Goal: Task Accomplishment & Management: Complete application form

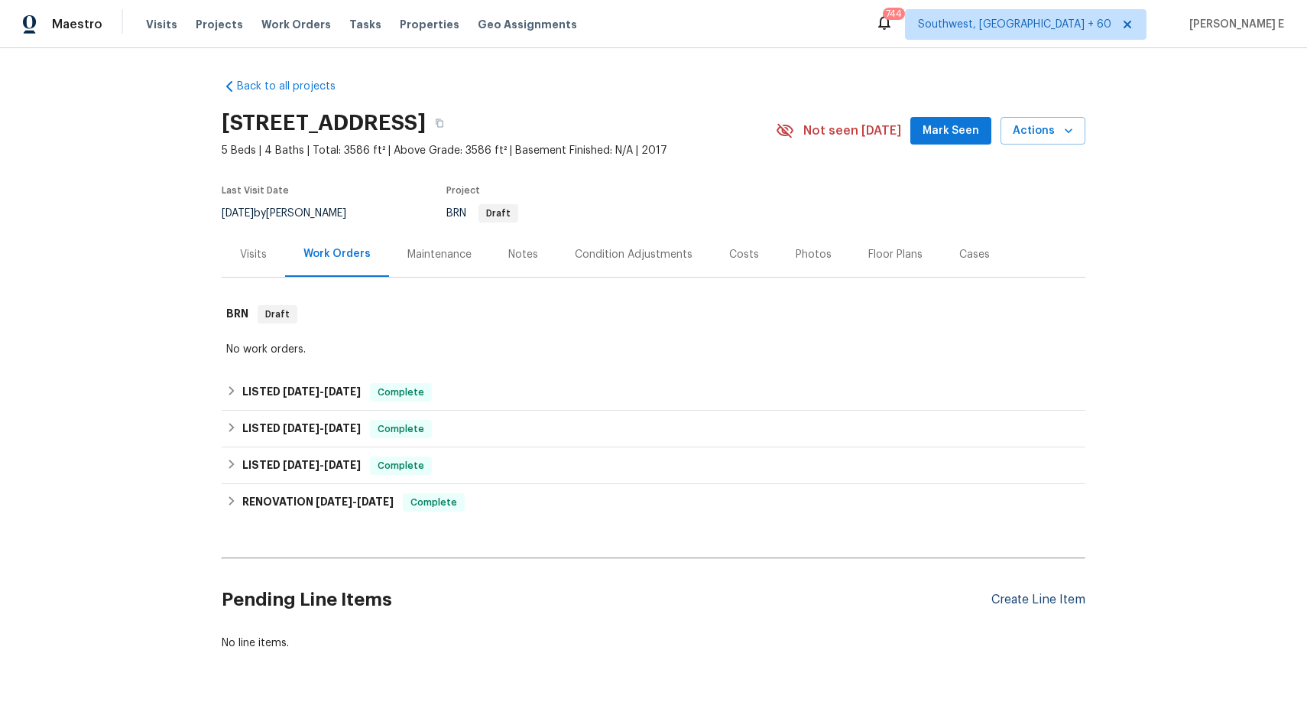
click at [1080, 605] on div "Create Line Item" at bounding box center [1039, 600] width 94 height 15
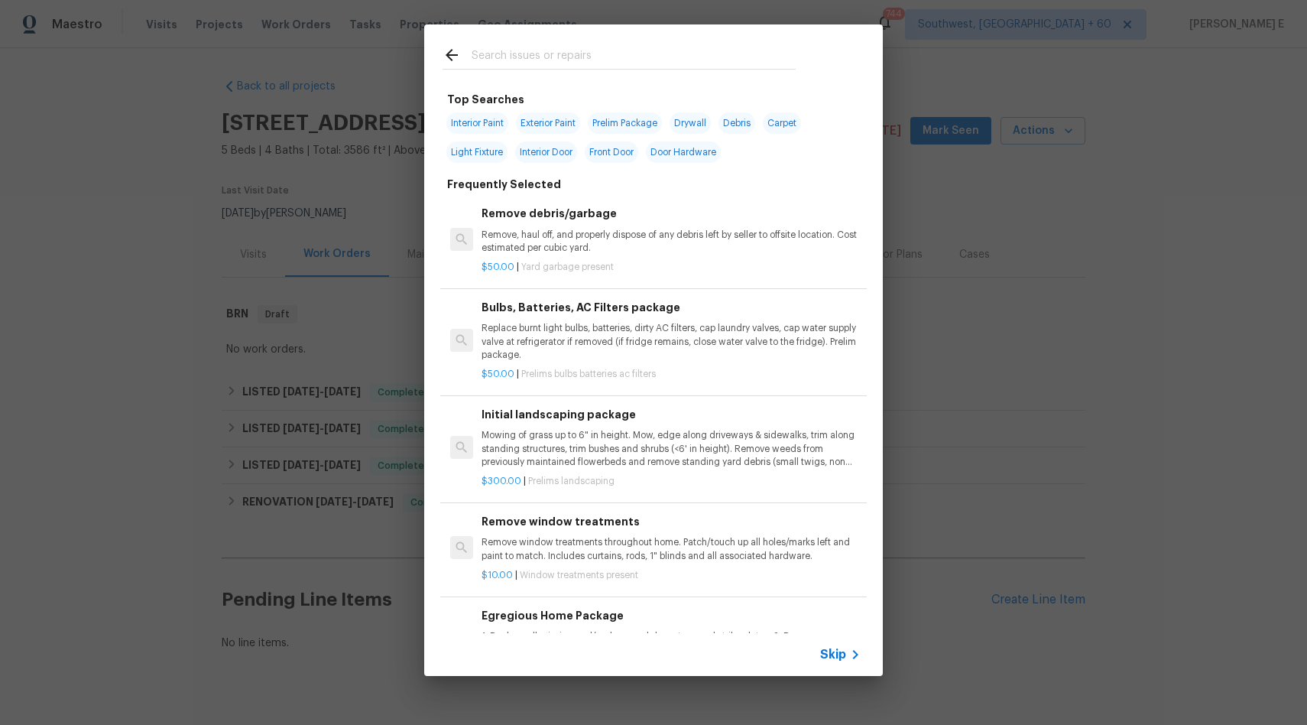
click at [831, 654] on span "Skip" at bounding box center [833, 654] width 26 height 15
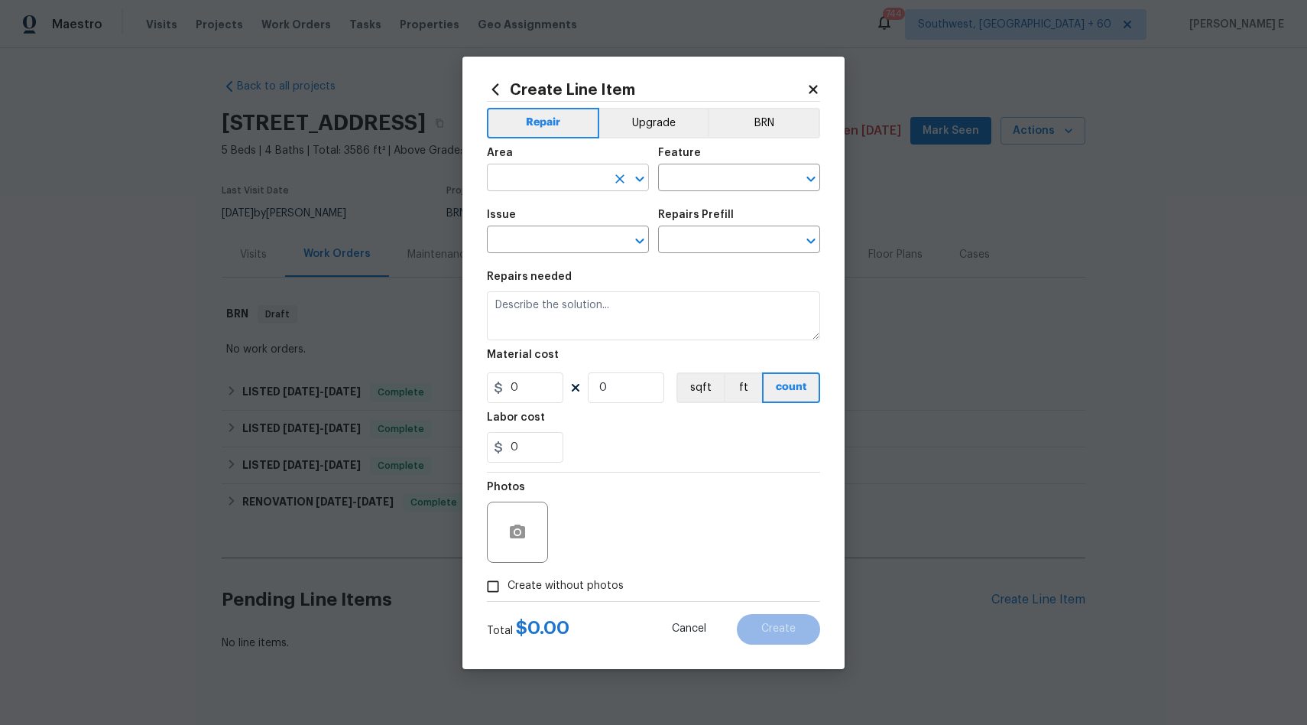
click at [612, 178] on icon "Clear" at bounding box center [619, 178] width 15 height 15
click at [582, 178] on input "text" at bounding box center [546, 179] width 119 height 24
click at [570, 208] on li "Exterior Addition" at bounding box center [568, 212] width 162 height 25
type input "Exterior Addition"
click at [740, 174] on input "text" at bounding box center [717, 179] width 119 height 24
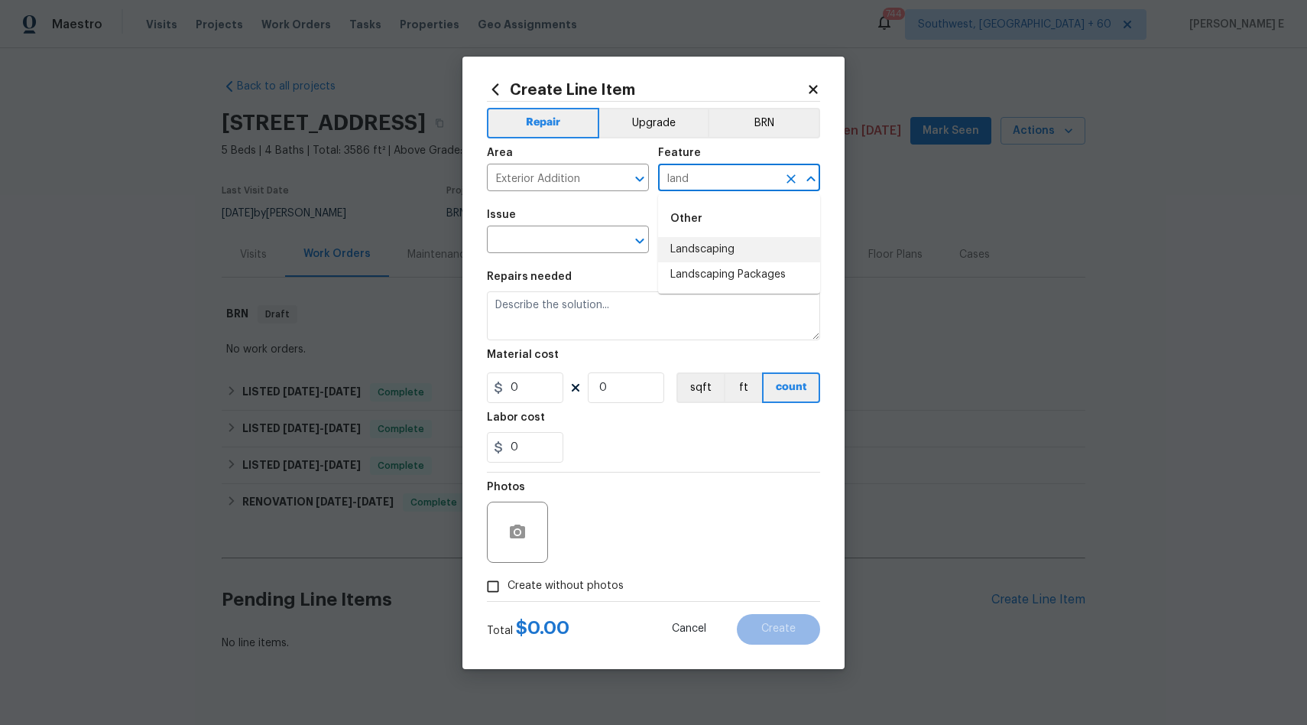
click at [725, 255] on li "Landscaping" at bounding box center [739, 249] width 162 height 25
type input "Landscaping"
click at [557, 245] on input "text" at bounding box center [546, 241] width 119 height 24
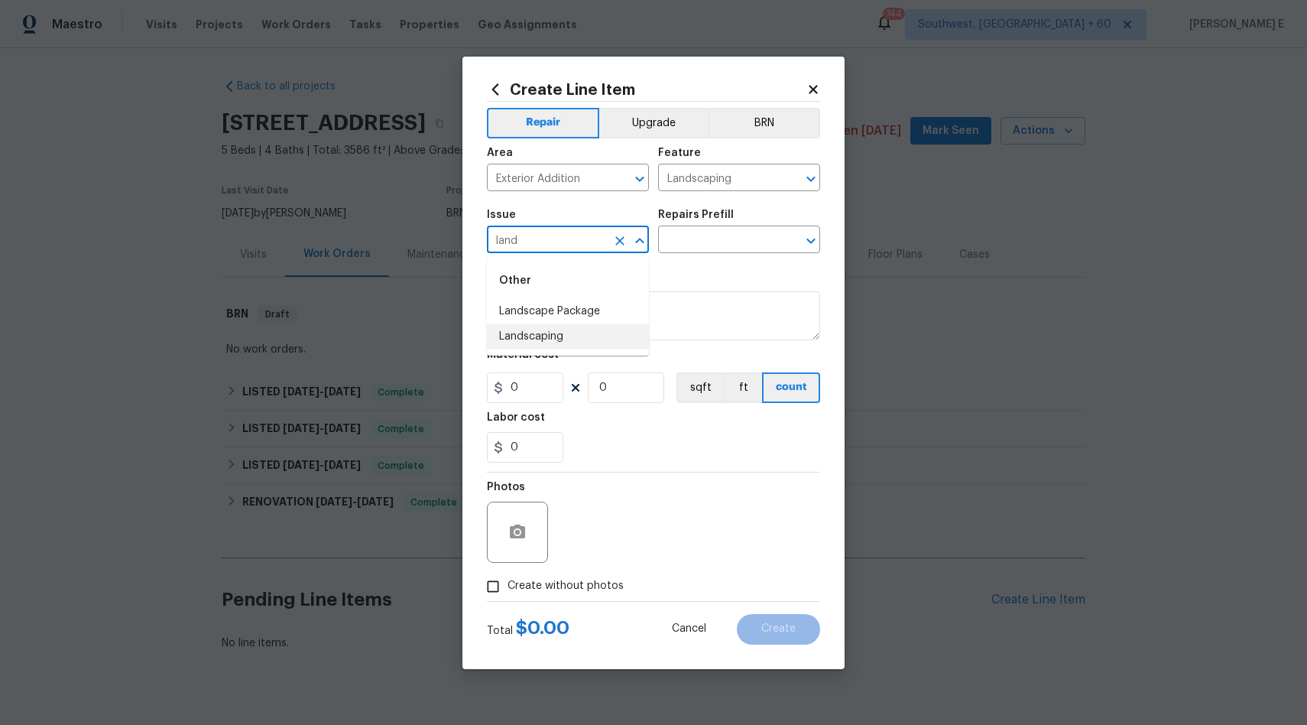
click at [583, 335] on li "Landscaping" at bounding box center [568, 336] width 162 height 25
type input "Landscaping"
click at [733, 242] on input "text" at bounding box center [717, 241] width 119 height 24
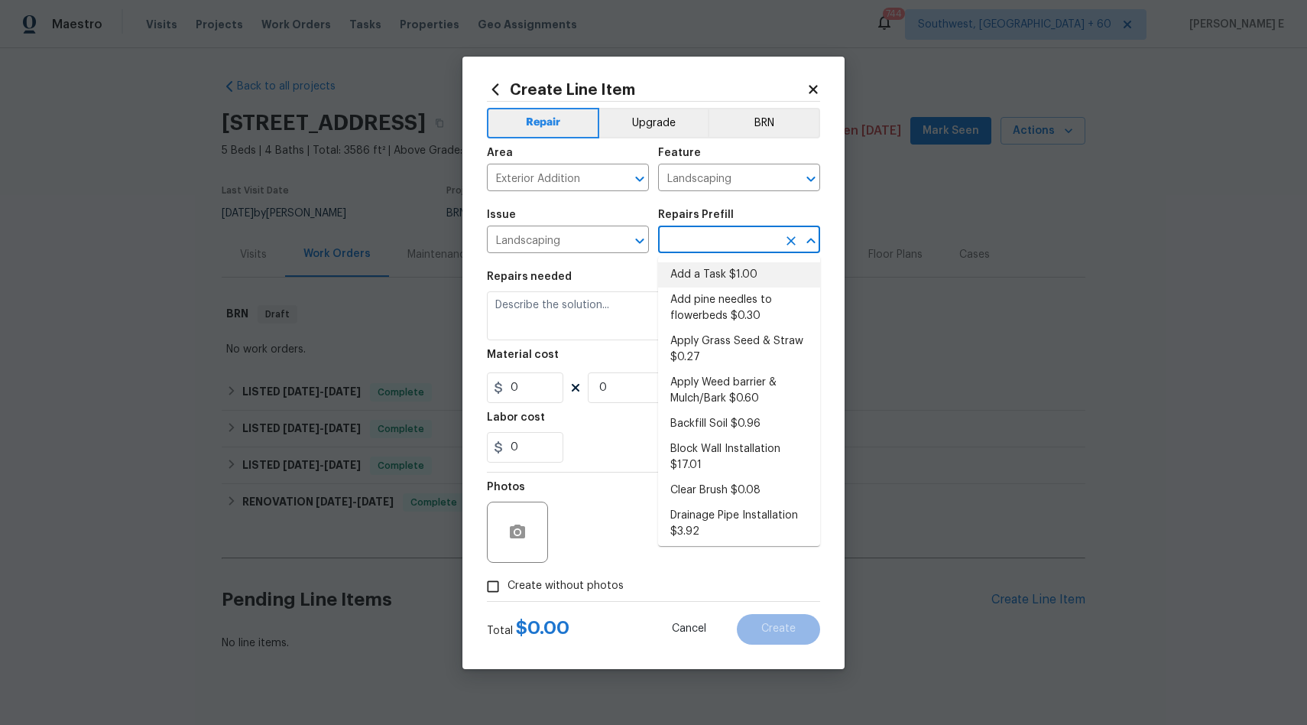
click at [732, 278] on li "Add a Task $1.00" at bounding box center [739, 274] width 162 height 25
type input "Add a Task $1.00"
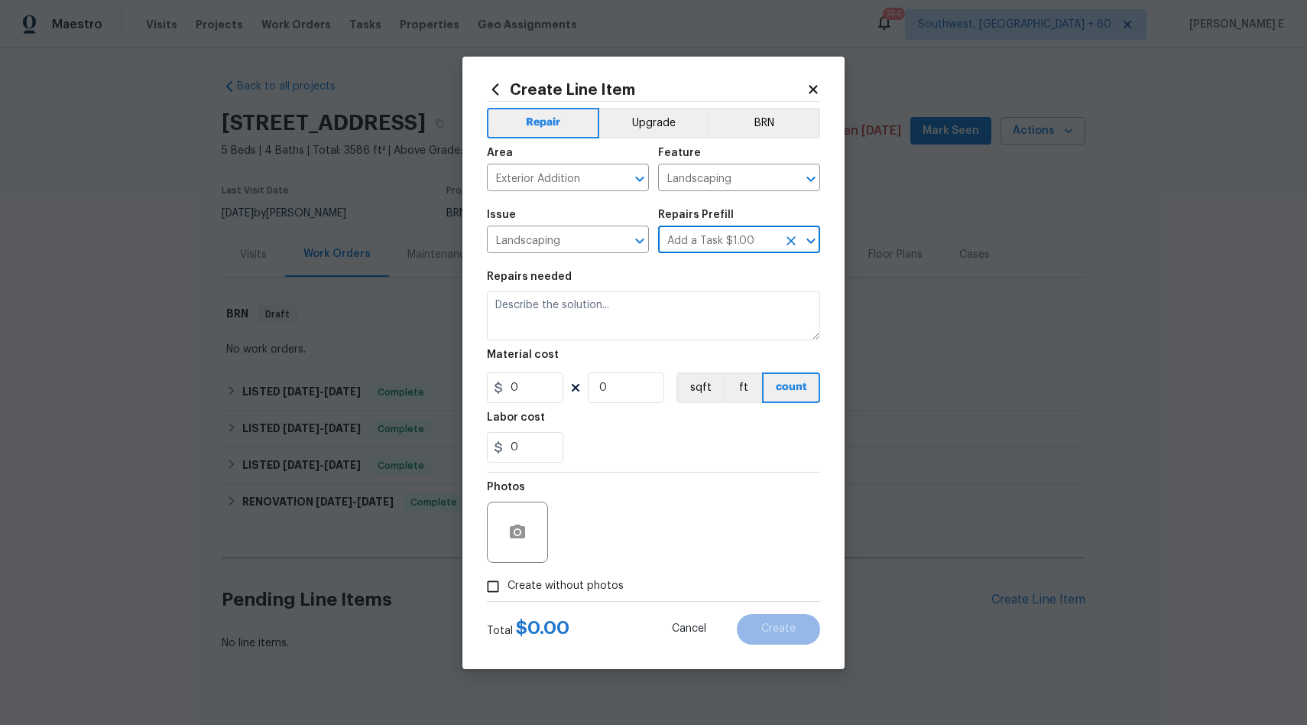
type textarea "HPM to detail"
type input "1"
click at [692, 323] on textarea "HPM to detail" at bounding box center [653, 315] width 333 height 49
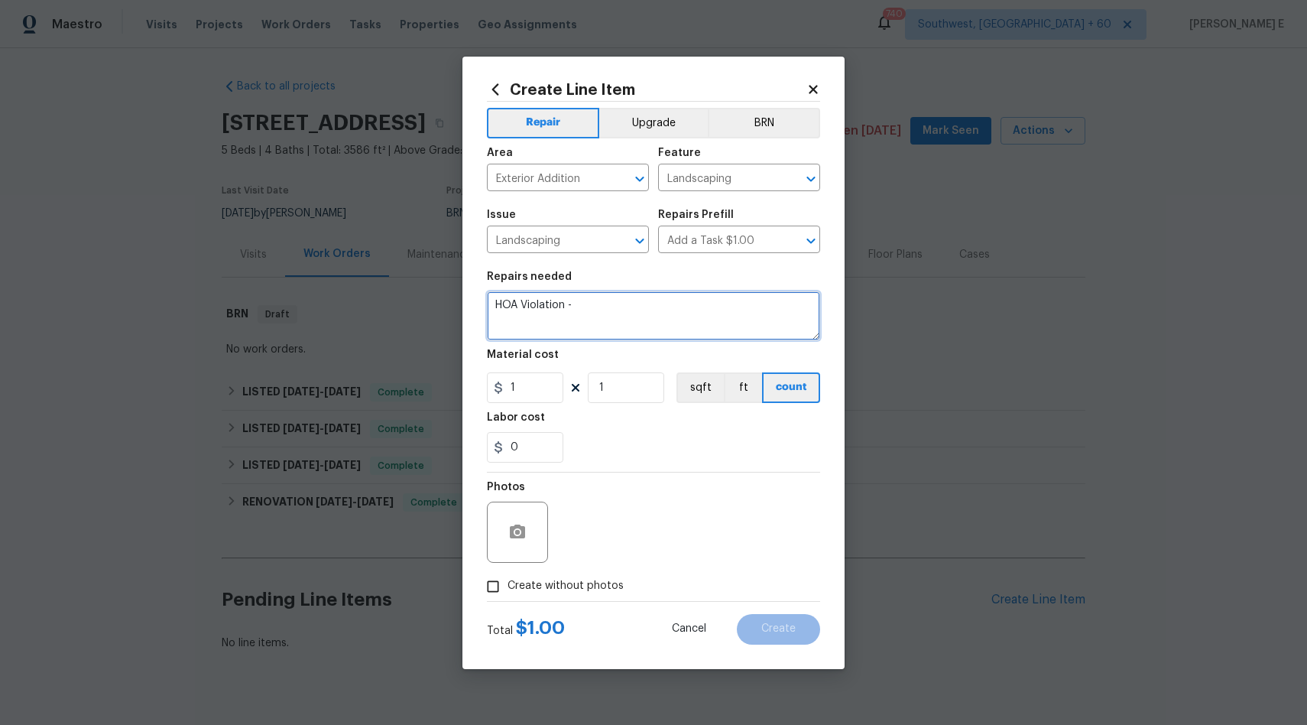
paste textarea "Landscaping: Add Rocks/Mulch - Front Landscaping: SOD Landscaping: Weeds on Pro…"
click at [646, 306] on textarea "HOA Violation - Landscaping: Add Rocks/Mulch - Front Landscaping: SOD Landscapi…" at bounding box center [653, 315] width 333 height 49
click at [567, 316] on textarea "HOA Violation - We have received HOA violation to Add Rocks/Mulch - Front Lands…" at bounding box center [653, 315] width 333 height 49
click at [627, 323] on textarea "HOA Violation - We have received HOA violation to Add Rocks/Mulch in Front Land…" at bounding box center [653, 315] width 333 height 49
click at [615, 318] on textarea "HOA Violation - We have received HOA violation to Add Rocks/Mulch in Front Land…" at bounding box center [653, 315] width 333 height 49
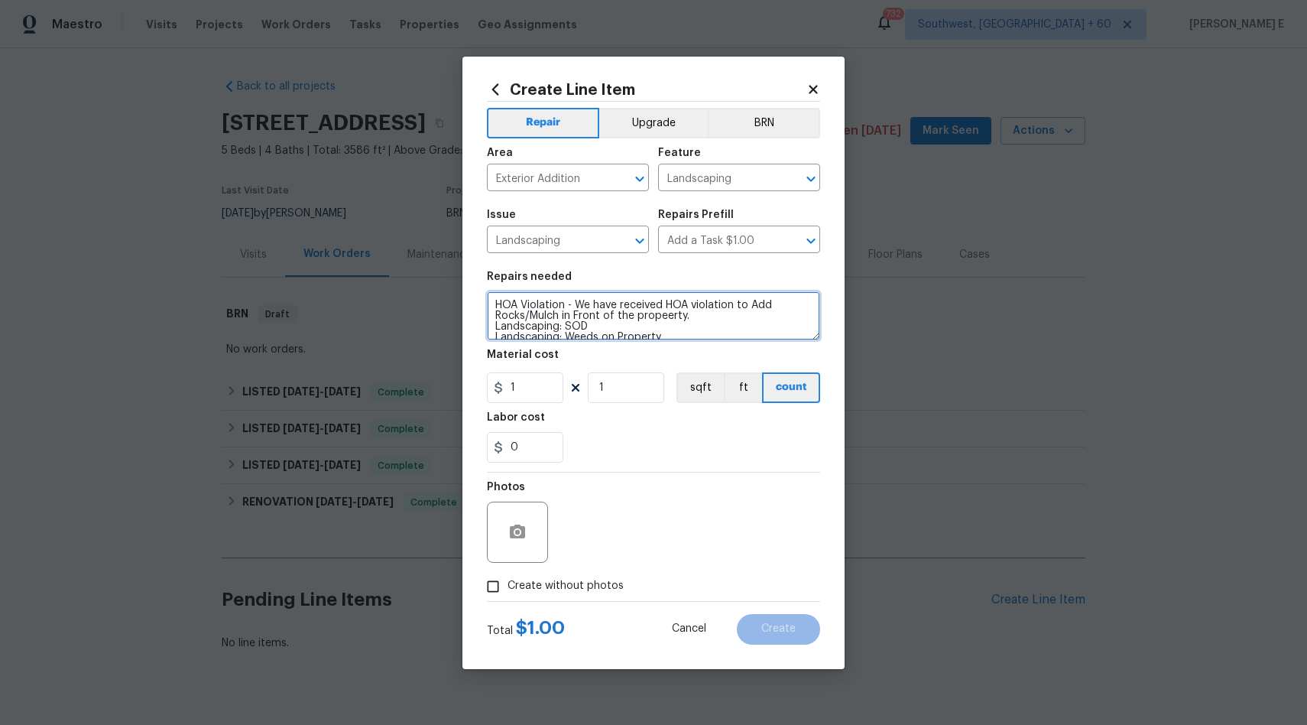
click at [567, 326] on textarea "HOA Violation - We have received HOA violation to Add Rocks/Mulch in Front of t…" at bounding box center [653, 315] width 333 height 49
type textarea "HOA Violation - We have received HOA violation to Add Rocks/Mulch in Front of t…"
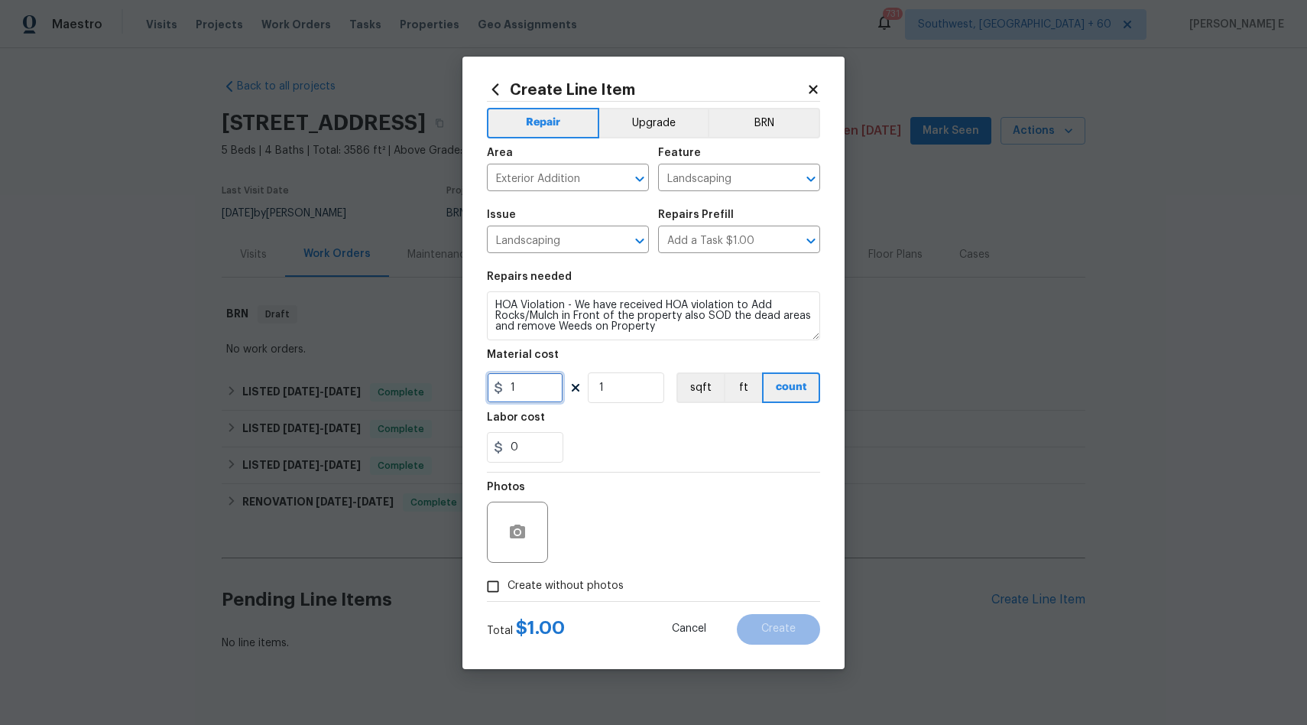
click at [533, 385] on input "1" at bounding box center [525, 387] width 76 height 31
type input "75"
click at [688, 331] on textarea "HOA Violation - We have received HOA violation to Add Rocks/Mulch in Front of t…" at bounding box center [653, 315] width 333 height 49
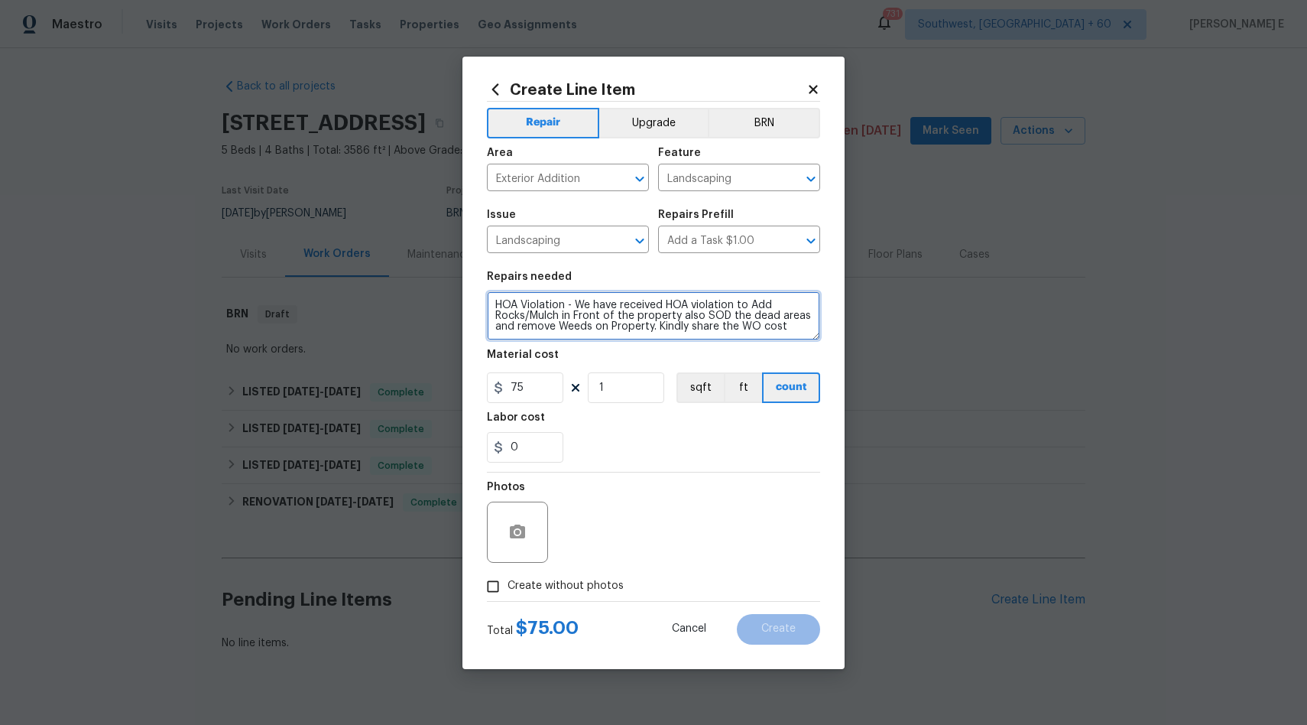
click at [810, 315] on textarea "HOA Violation - We have received HOA violation to Add Rocks/Mulch in Front of t…" at bounding box center [653, 315] width 333 height 49
click at [684, 325] on textarea "HOA Violation - We have received HOA violation to Add Rocks/Mulch in Front of t…" at bounding box center [653, 315] width 333 height 49
type textarea "HOA Violation - We have received HOA violation to Add Rocks/Mulch in Front of t…"
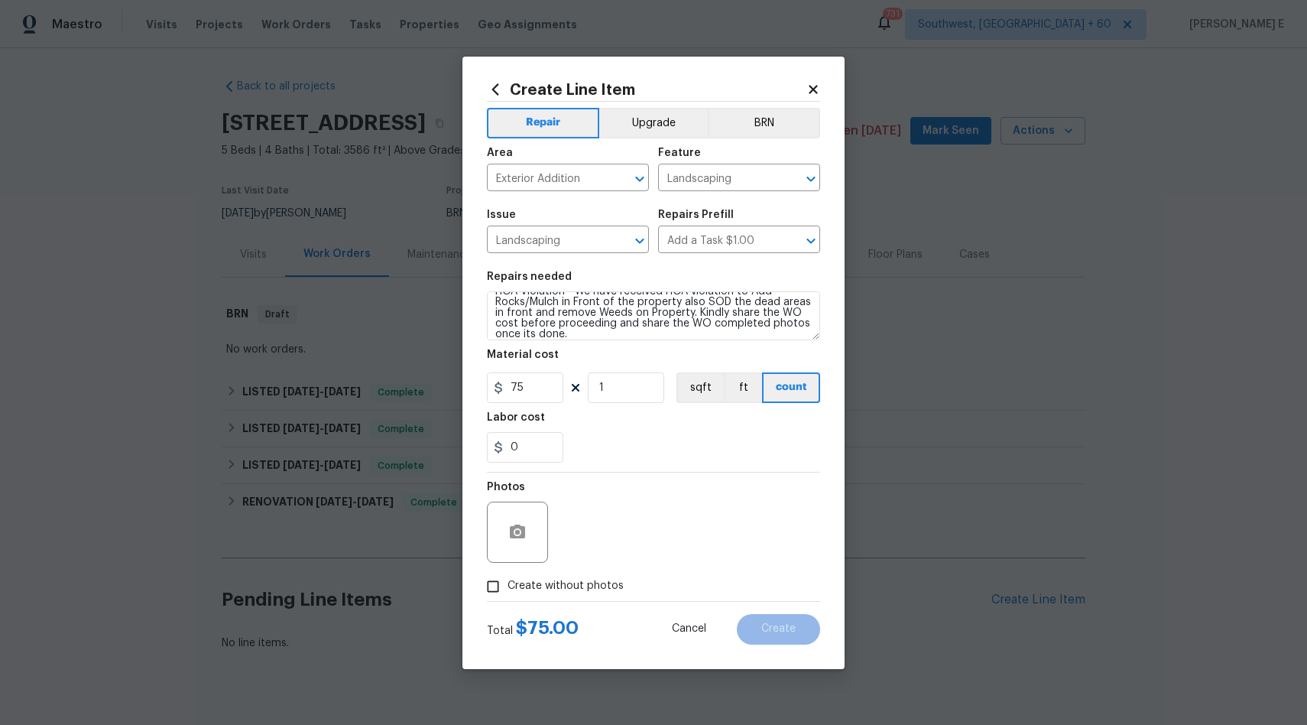
click at [493, 582] on input "Create without photos" at bounding box center [493, 586] width 29 height 29
checkbox input "true"
click at [744, 526] on textarea at bounding box center [690, 532] width 260 height 61
click at [797, 630] on button "Create" at bounding box center [778, 629] width 83 height 31
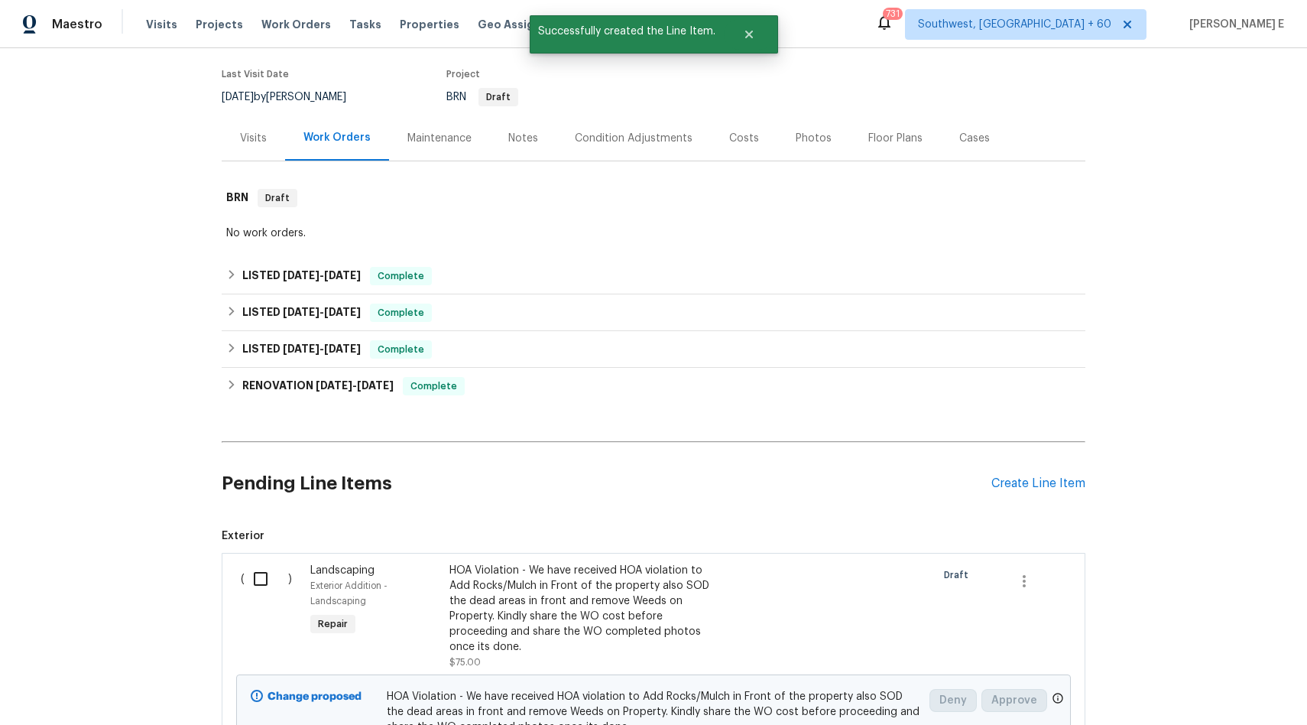
scroll to position [281, 0]
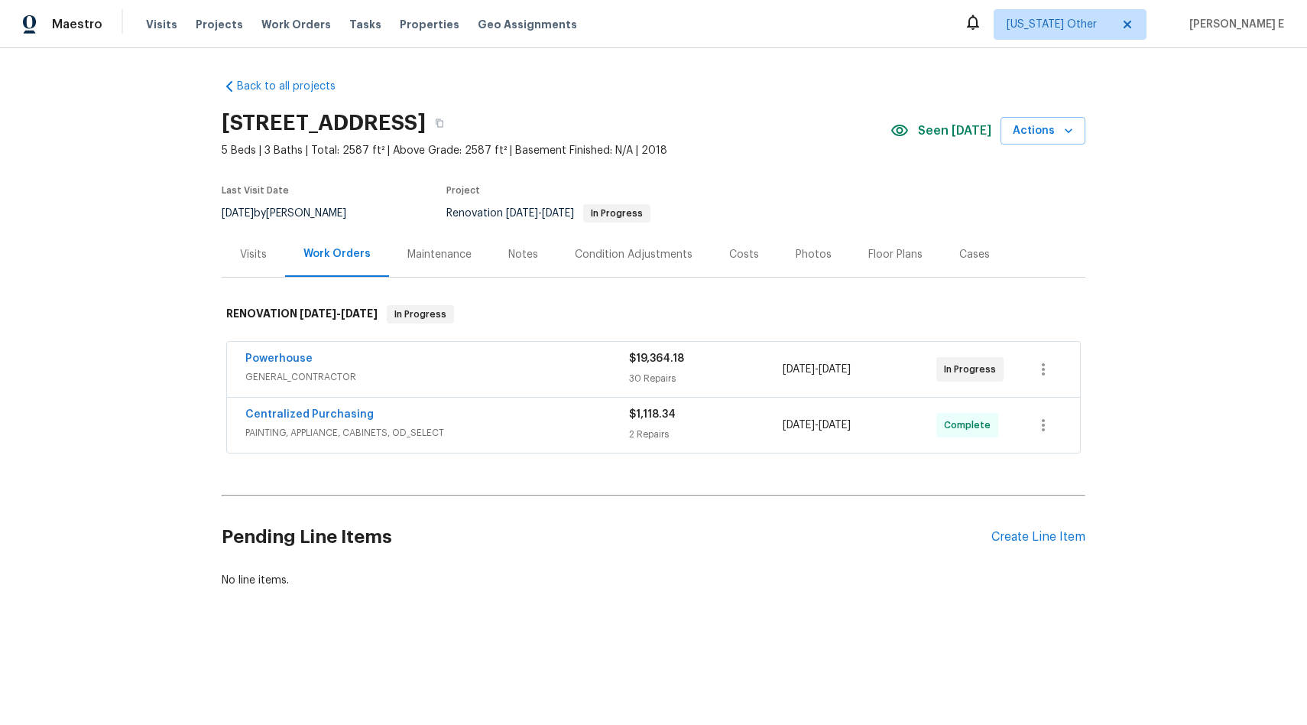
click at [369, 365] on div "Powerhouse" at bounding box center [437, 360] width 384 height 18
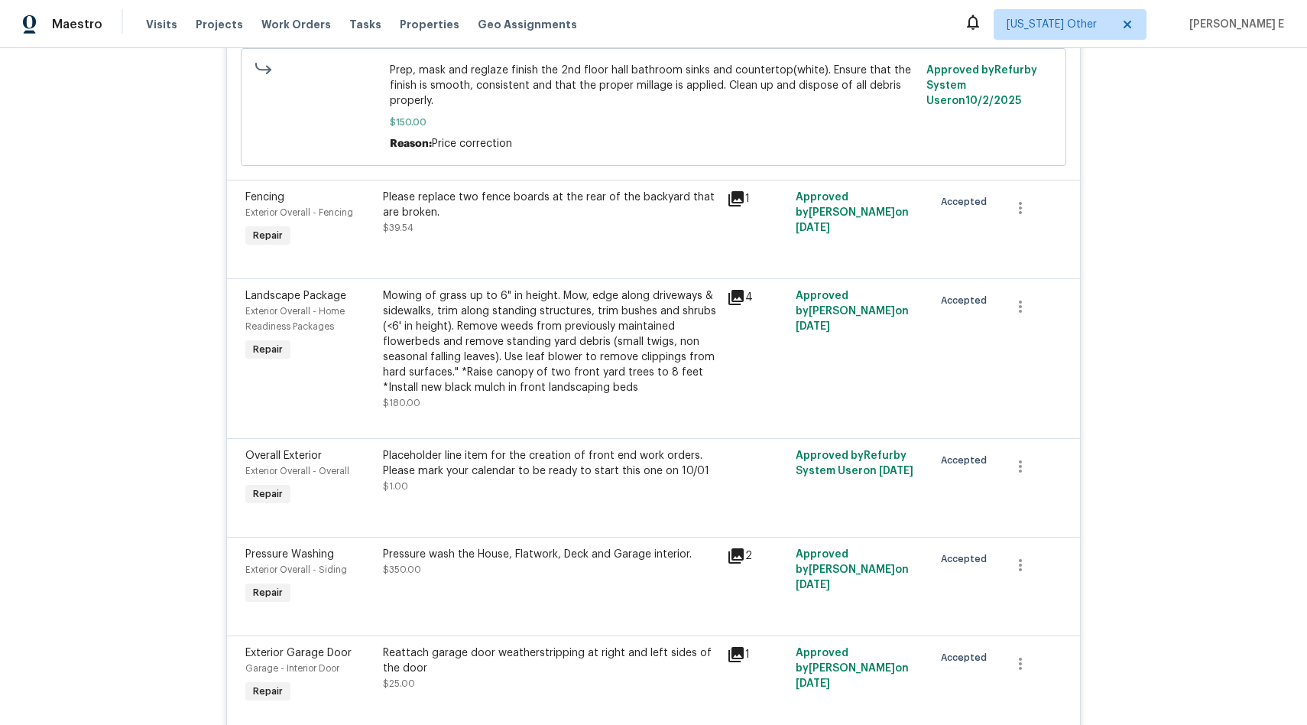
scroll to position [1122, 0]
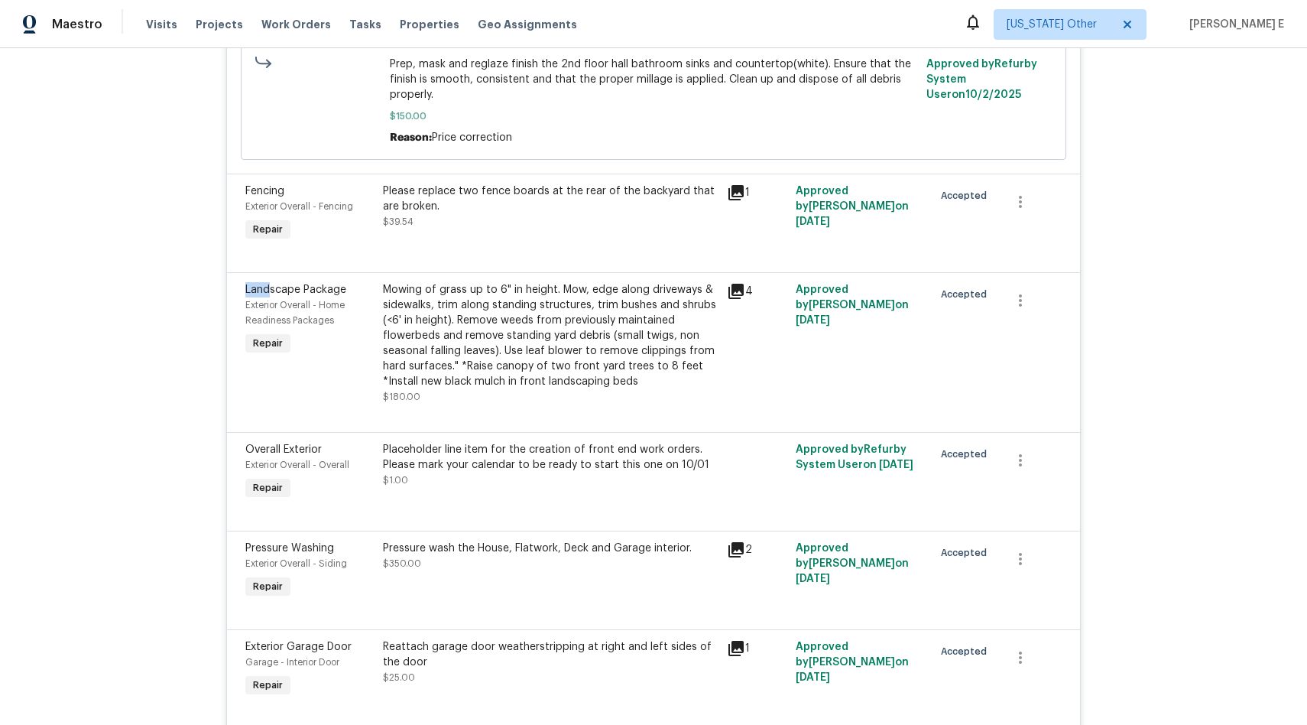
click at [1209, 262] on div "Back to all projects [STREET_ADDRESS] 5 Beds | 3 Baths | Total: 2587 ft² | Abov…" at bounding box center [653, 386] width 1307 height 677
